Goal: Task Accomplishment & Management: Complete application form

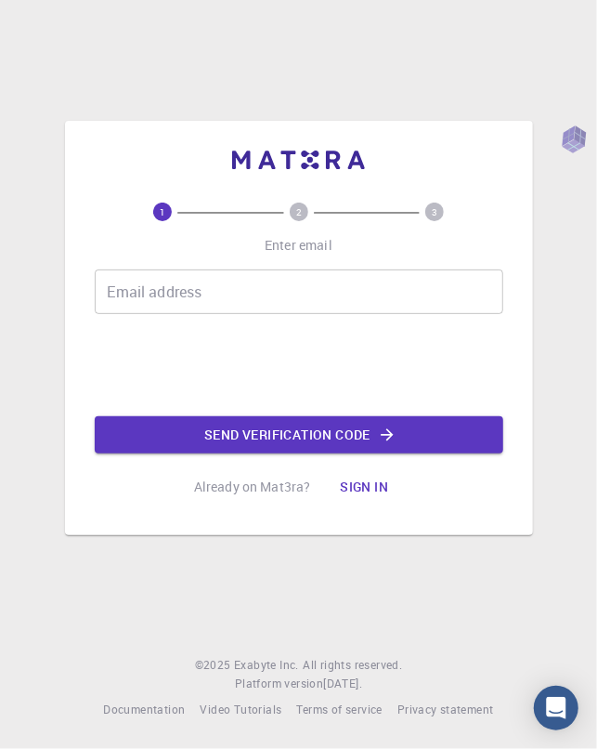
click at [118, 290] on div "Email address Email address" at bounding box center [299, 291] width 409 height 45
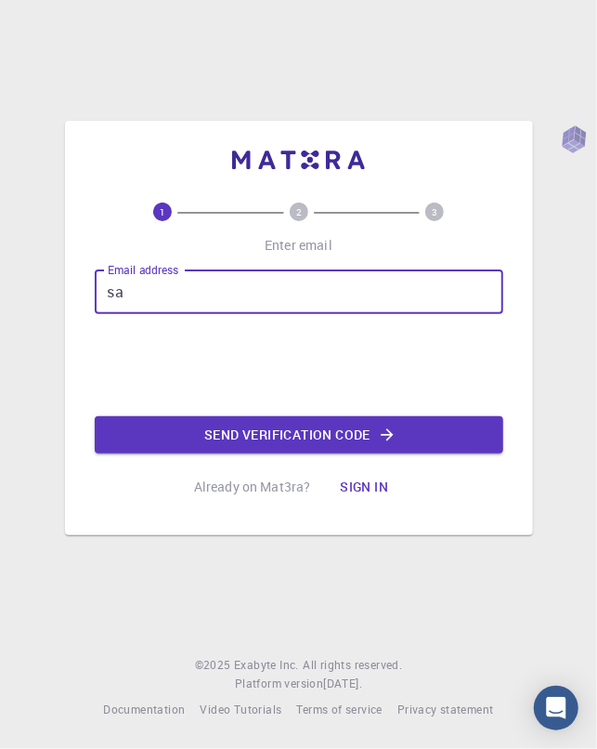
type input "[EMAIL_ADDRESS][DOMAIN_NAME]"
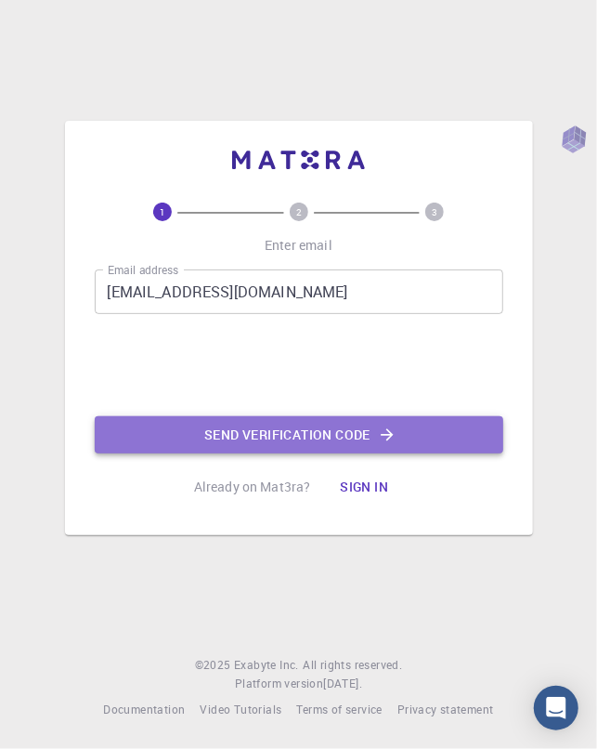
click at [296, 434] on button "Send verification code" at bounding box center [299, 434] width 409 height 37
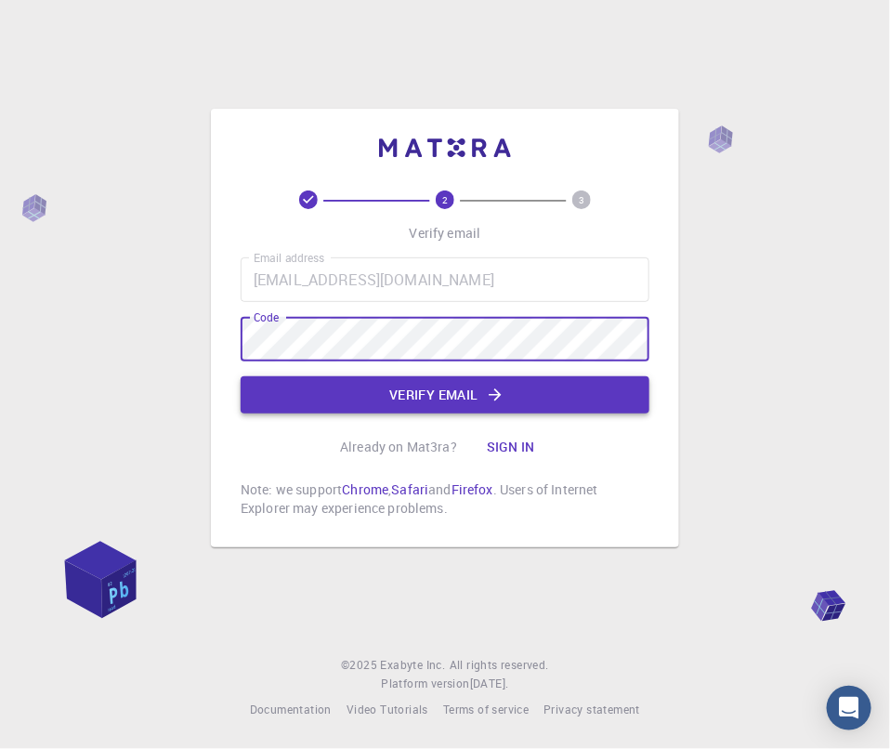
click at [448, 387] on button "Verify email" at bounding box center [445, 394] width 409 height 37
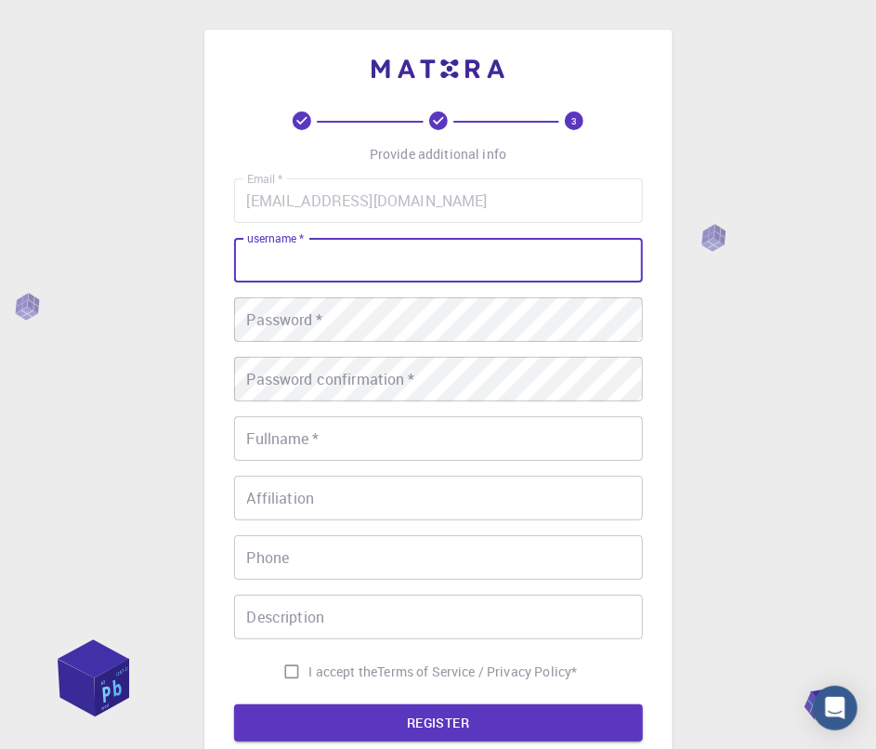
click at [362, 265] on input "username   *" at bounding box center [438, 260] width 409 height 45
type input "Sandeep_Mahanta"
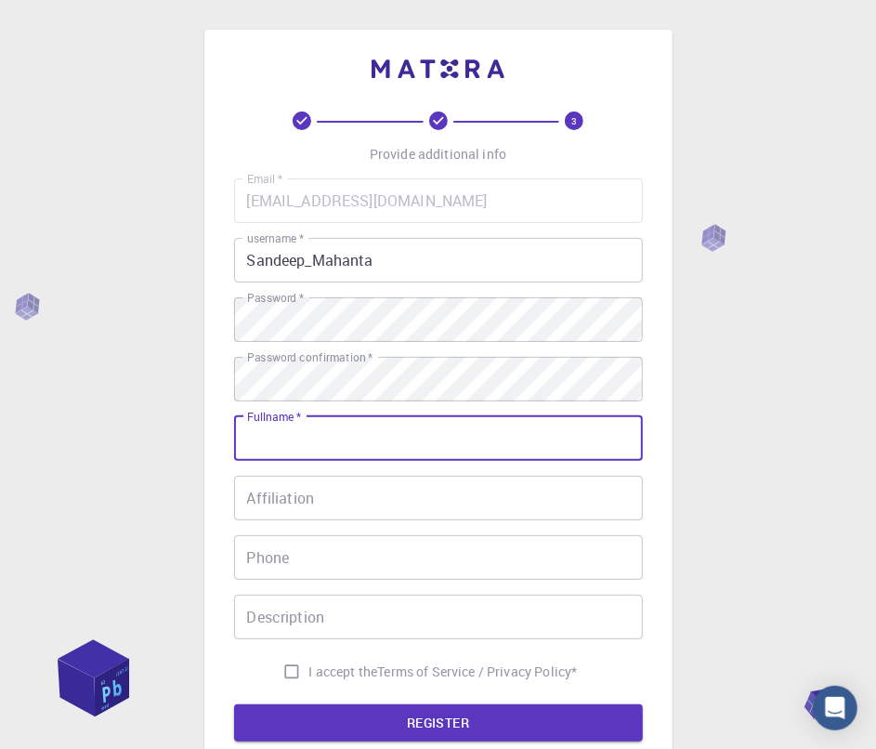
click at [476, 445] on input "Fullname   *" at bounding box center [438, 438] width 409 height 45
type input "[PERSON_NAME]"
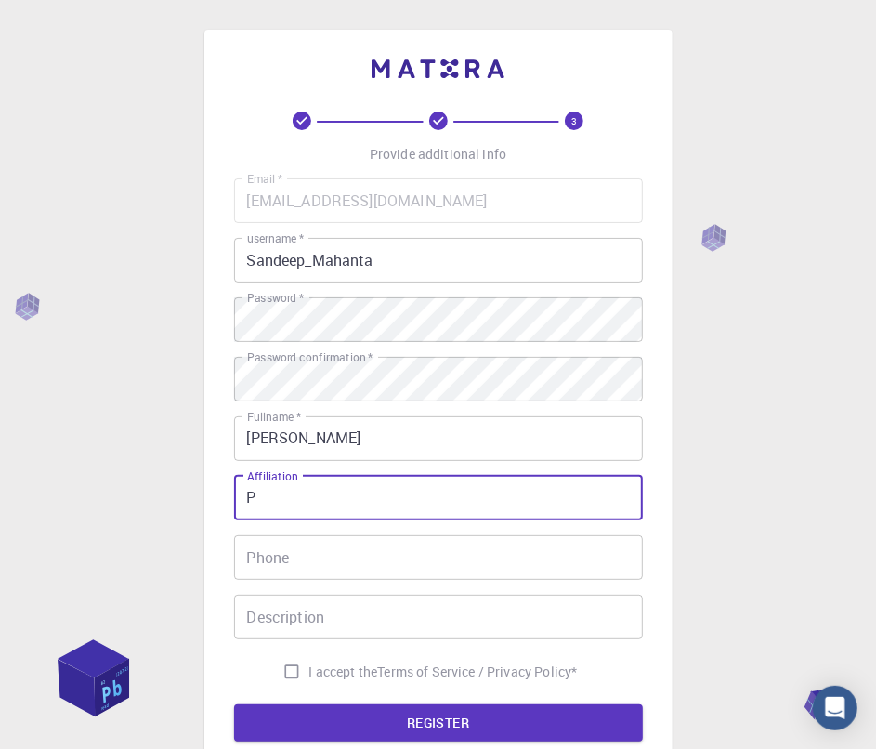
type input "P"
